Goal: Information Seeking & Learning: Learn about a topic

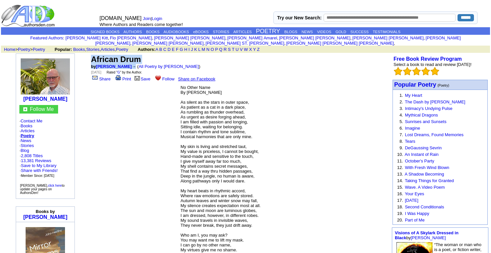
drag, startPoint x: 90, startPoint y: 53, endPoint x: 124, endPoint y: 63, distance: 34.9
click at [124, 63] on td "African Drum by John Herlihy → ( All Poetry by John Herlihy ) Friday, May 6, 20…" at bounding box center [240, 67] width 301 height 29
copy td "African Drum by John Herlihy"
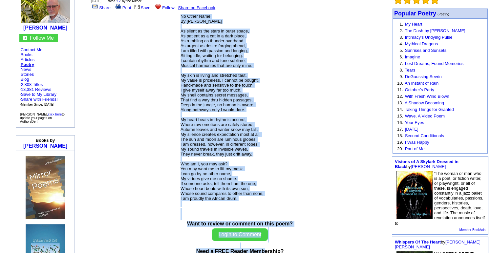
scroll to position [79, 0]
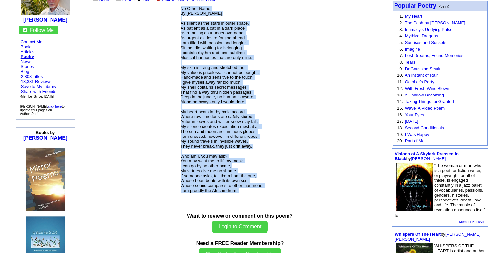
drag, startPoint x: 180, startPoint y: 83, endPoint x: 263, endPoint y: 197, distance: 140.7
click at [263, 196] on p "No Other Name By John Herlihy As silent as the stars in outer space, As patient…" at bounding box center [239, 102] width 119 height 193
copy font "No Other Name By John Herlihy As silent as the stars in outer space, As patient…"
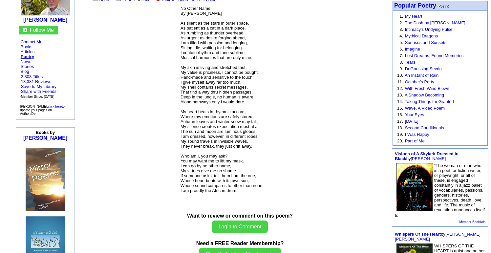
click at [134, 67] on center "African Drum by John Herlihy → ( All Poetry by John Herlihy ) Friday, May 6, 20…" at bounding box center [240, 93] width 301 height 239
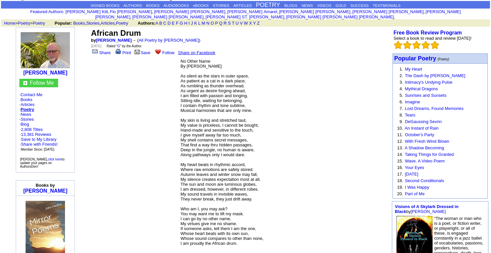
scroll to position [24, 0]
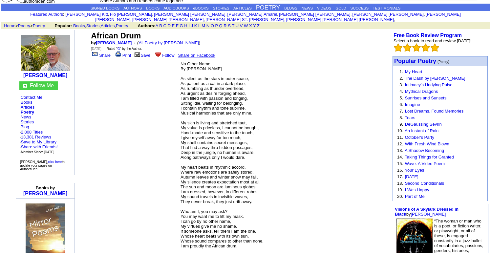
click at [188, 62] on font "No Other Name By John Herlihy As silent as the stars in outer space, As patient…" at bounding box center [221, 154] width 83 height 187
